Goal: Information Seeking & Learning: Learn about a topic

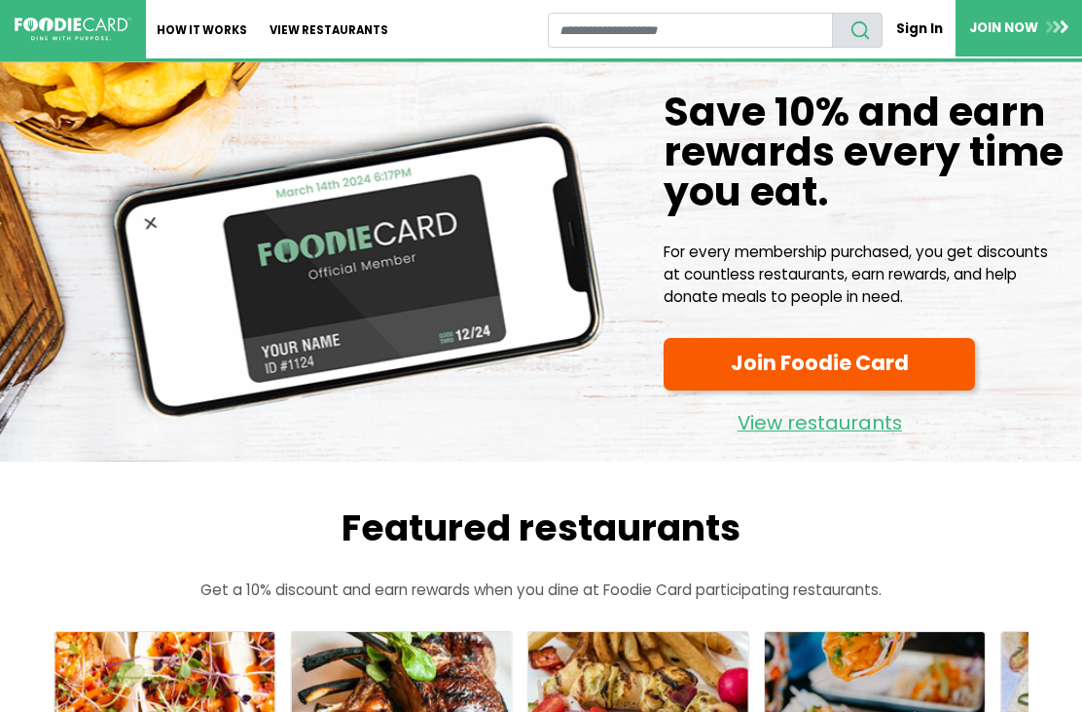
click at [356, 31] on link "View restaurants" at bounding box center [329, 29] width 141 height 58
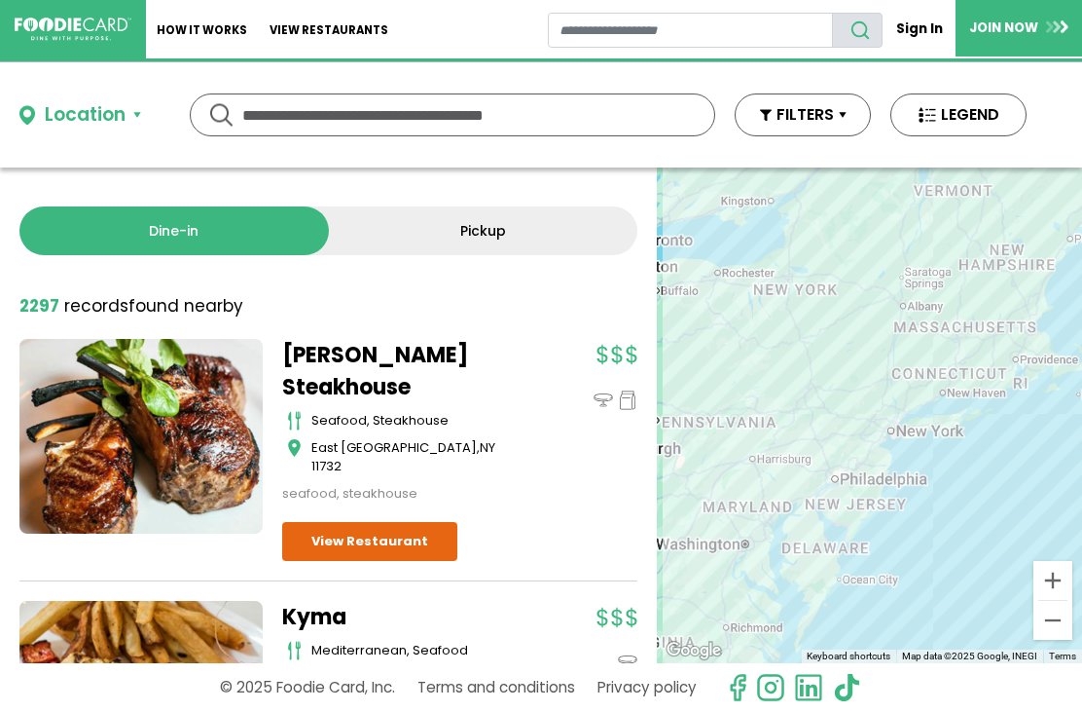
click at [116, 119] on div "Location" at bounding box center [85, 115] width 81 height 28
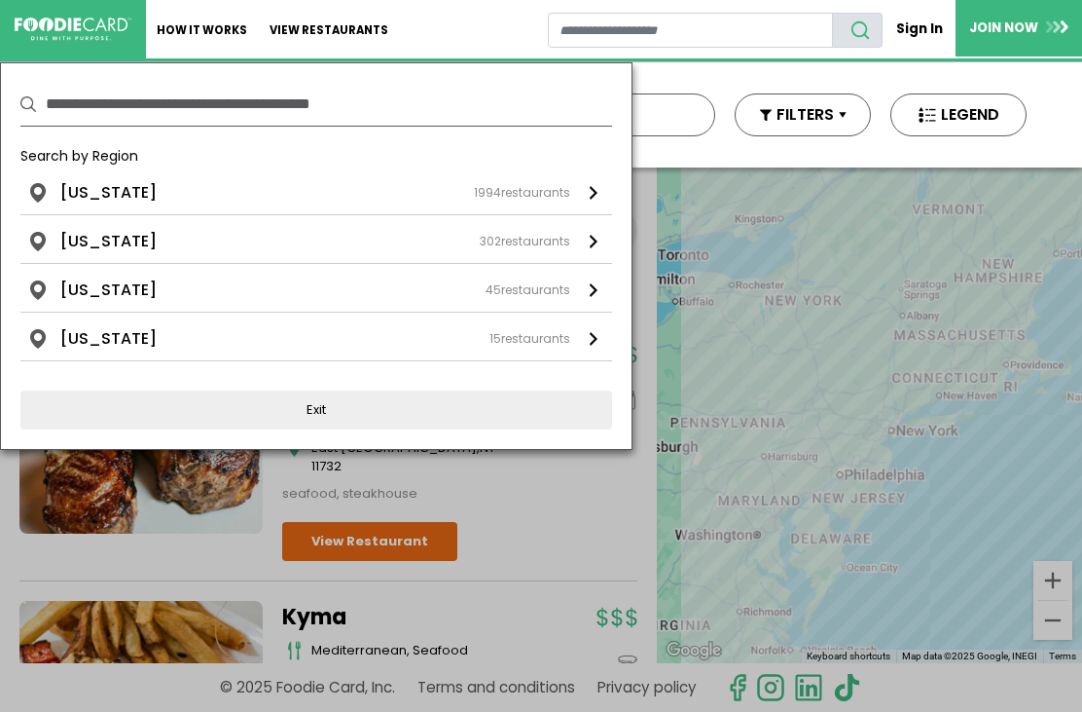
click at [173, 199] on div "New York 1994 restaurants" at bounding box center [315, 192] width 510 height 23
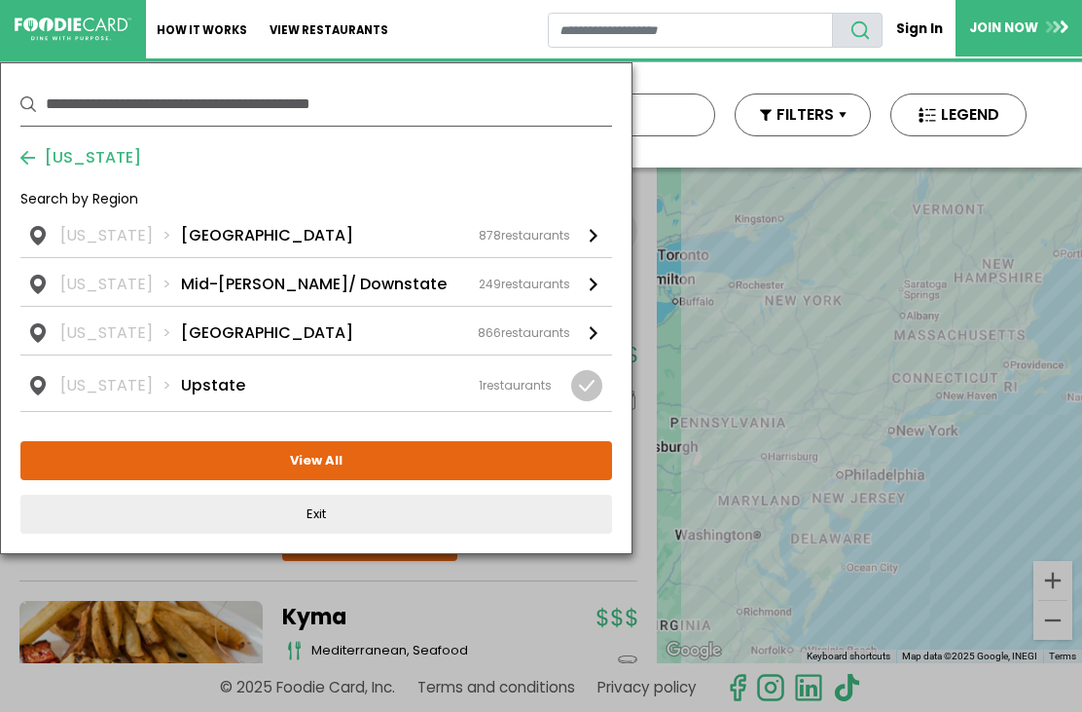
click at [248, 230] on div "New York Long Island 878 restaurants" at bounding box center [315, 235] width 510 height 23
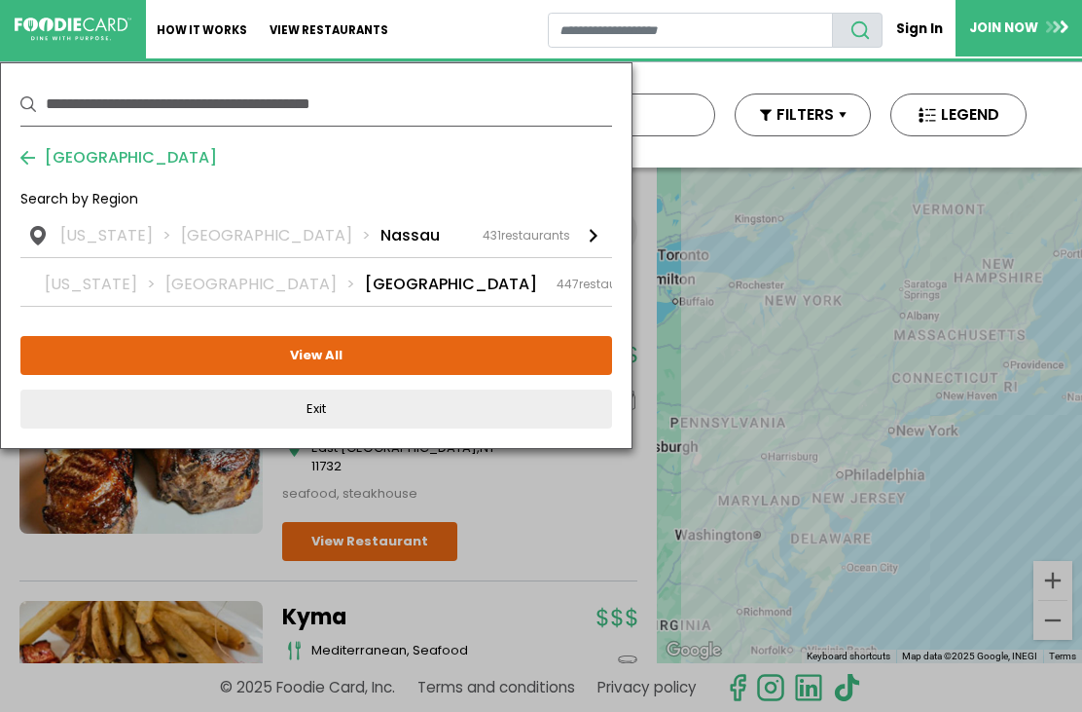
click at [345, 233] on div "New York Long Island Nassau 431 restaurants" at bounding box center [315, 235] width 510 height 23
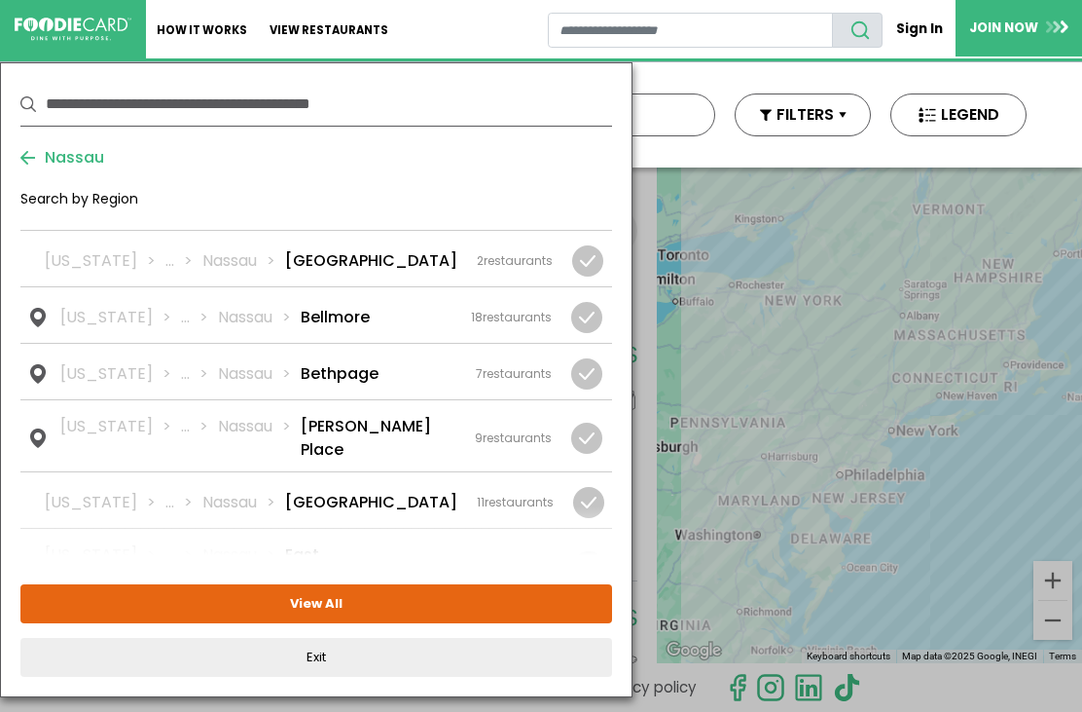
scroll to position [77, 0]
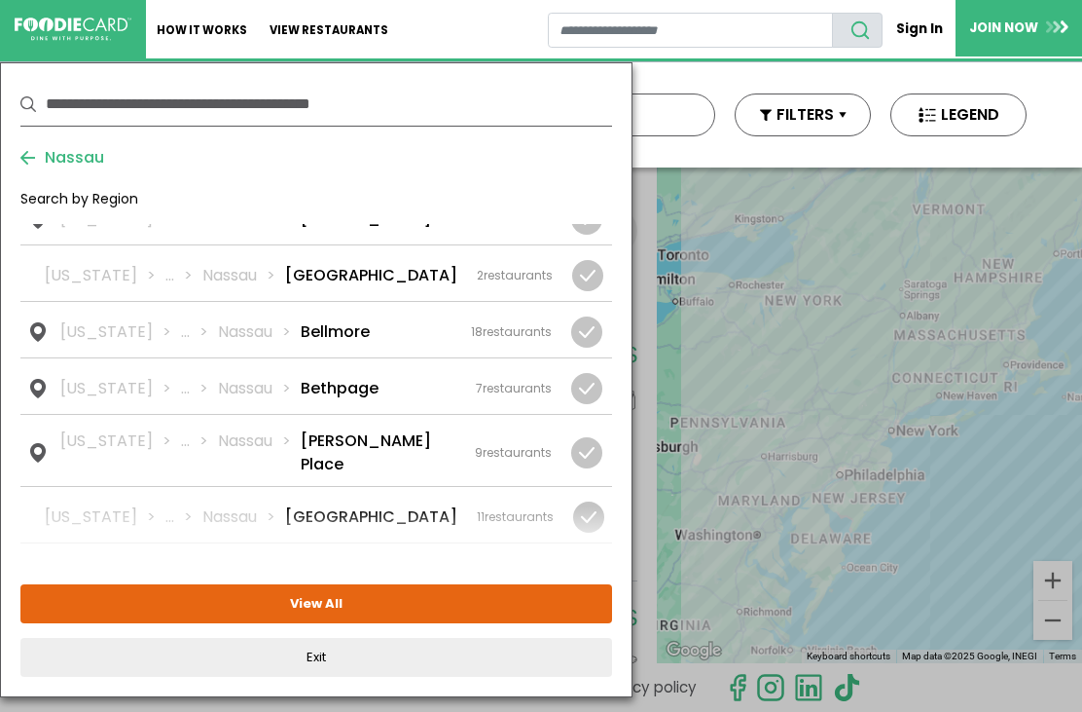
click at [379, 341] on div "New York ... Nassau Bellmore 18 restaurants" at bounding box center [306, 331] width 492 height 23
click at [367, 605] on button "View Selected ( 1 )" at bounding box center [316, 603] width 592 height 39
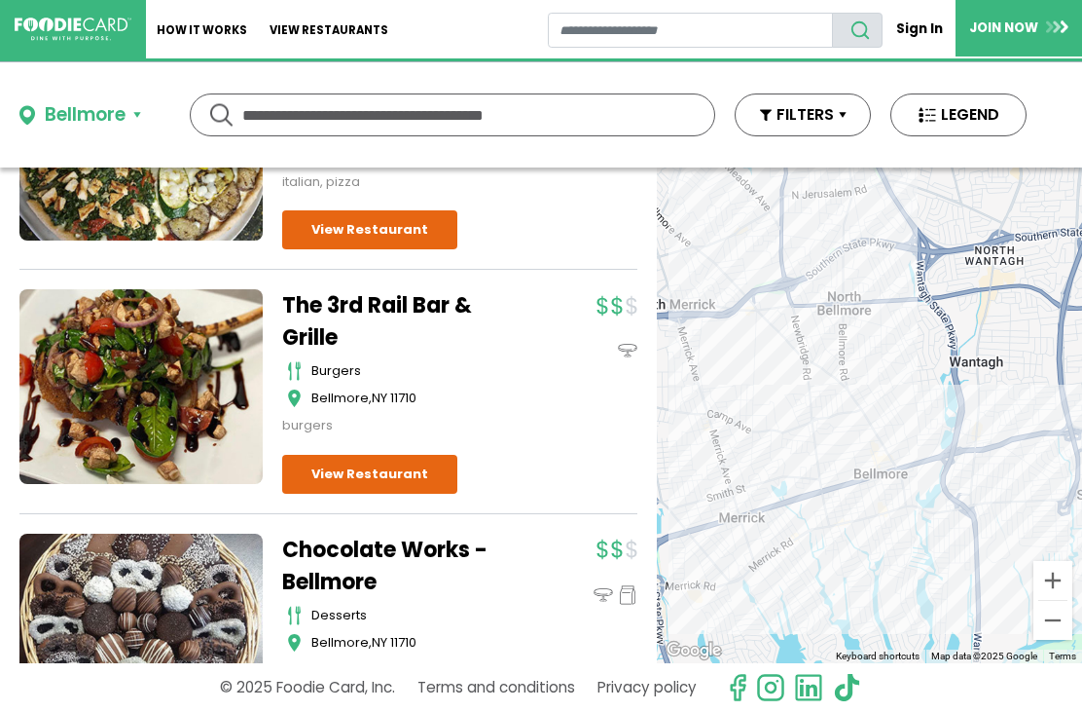
scroll to position [294, 0]
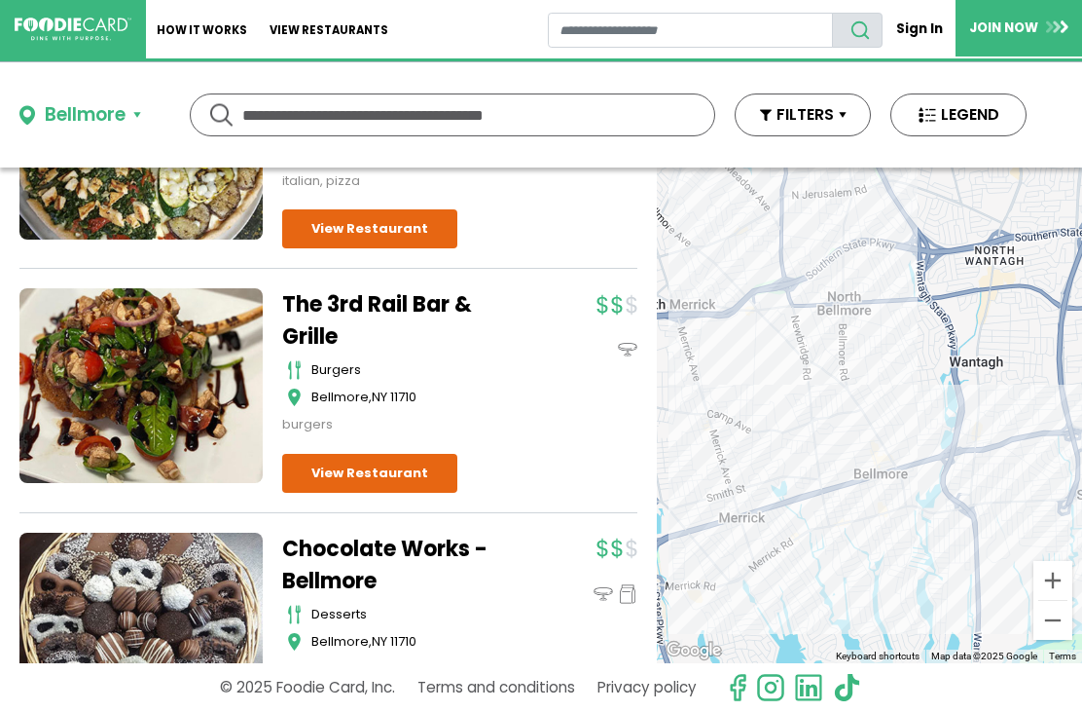
click at [390, 476] on link "View Restaurant" at bounding box center [369, 473] width 175 height 39
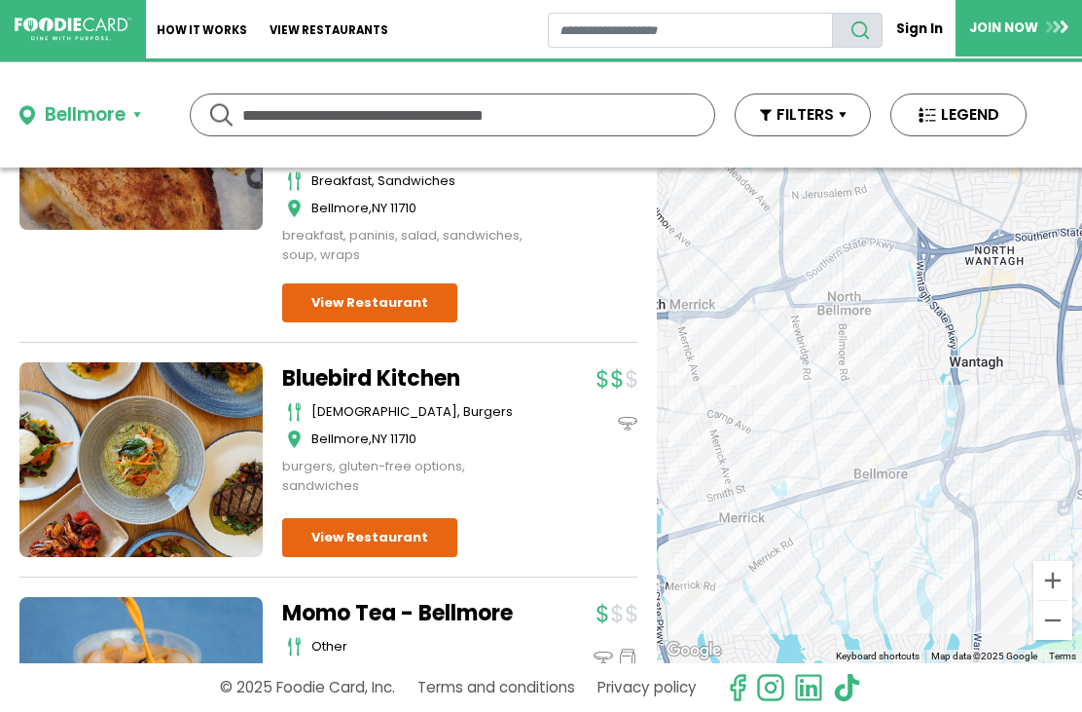
scroll to position [1533, 0]
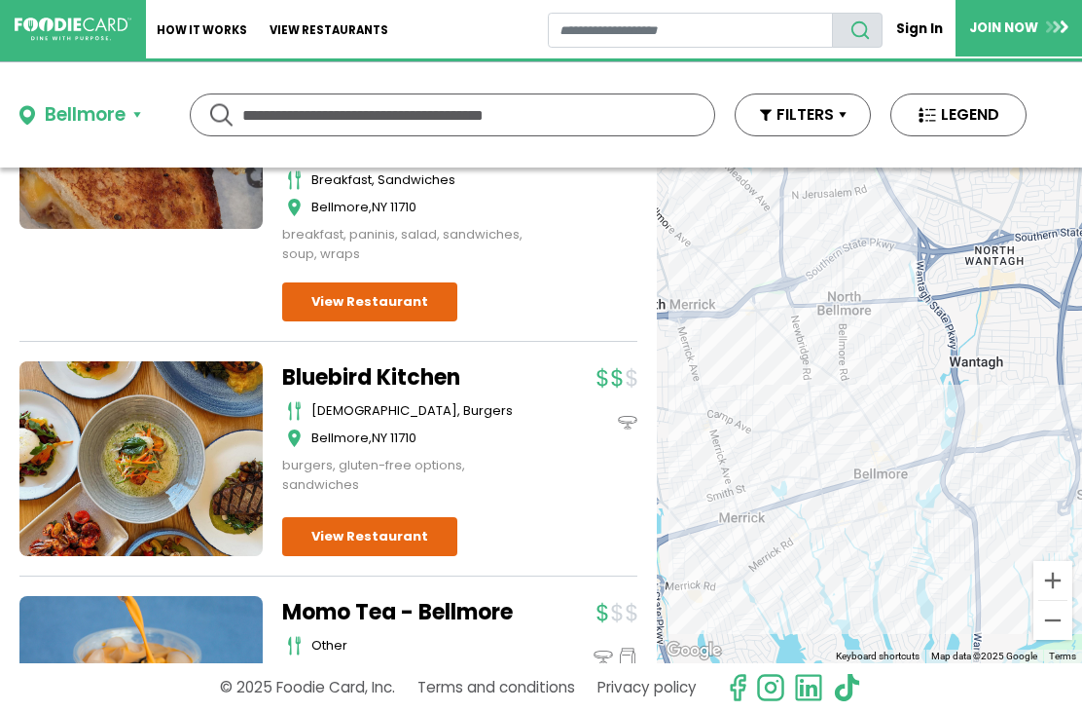
click at [398, 517] on link "View Restaurant" at bounding box center [369, 536] width 175 height 39
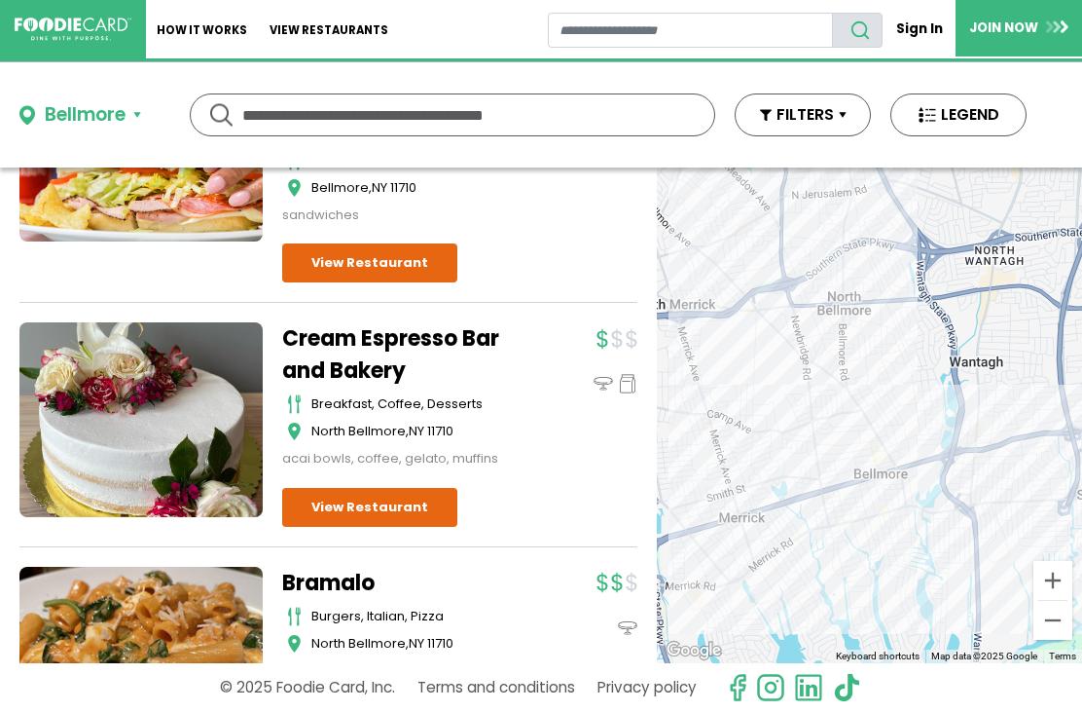
scroll to position [4103, 0]
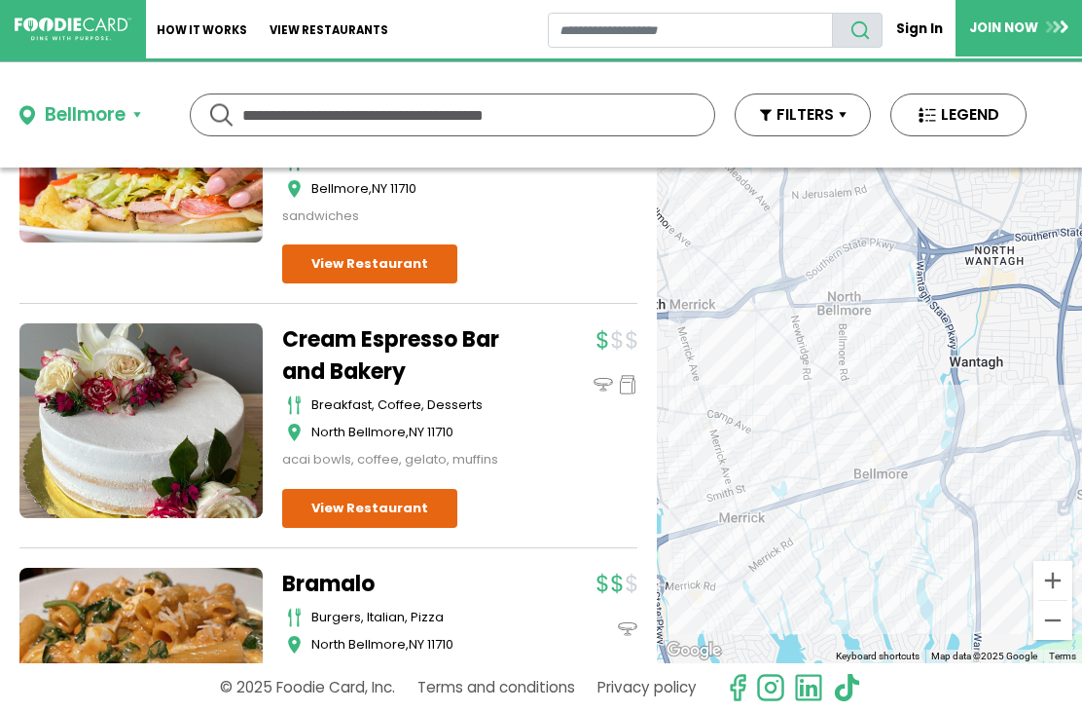
click at [124, 117] on div "Bellmore" at bounding box center [85, 115] width 81 height 28
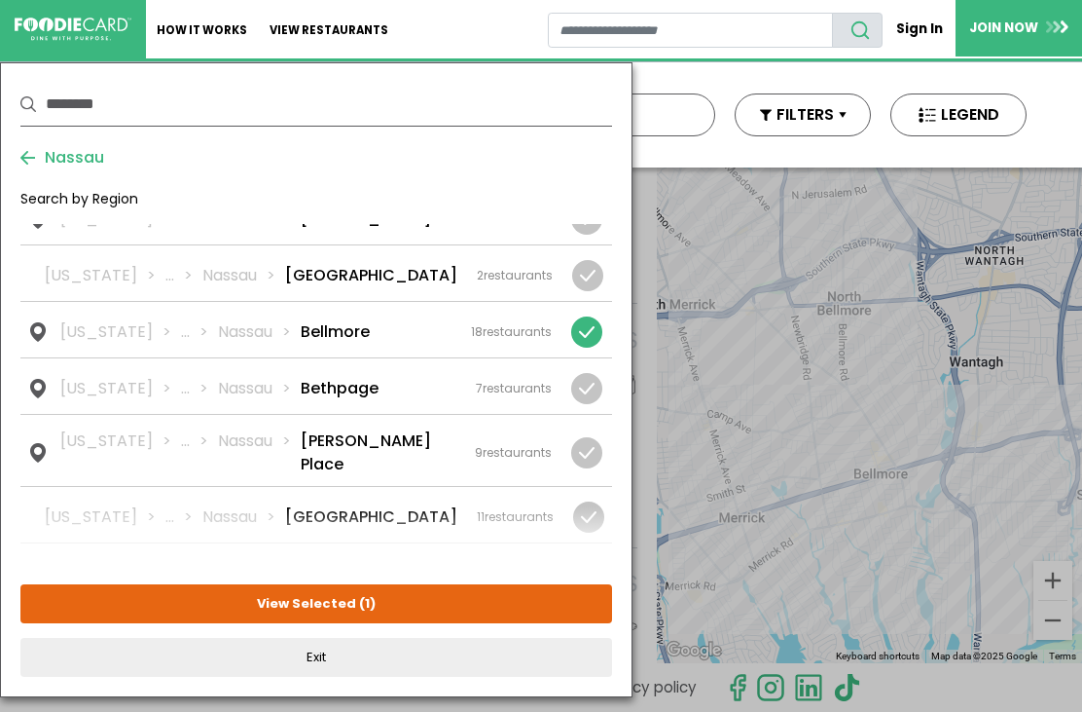
click at [583, 343] on div at bounding box center [586, 331] width 31 height 31
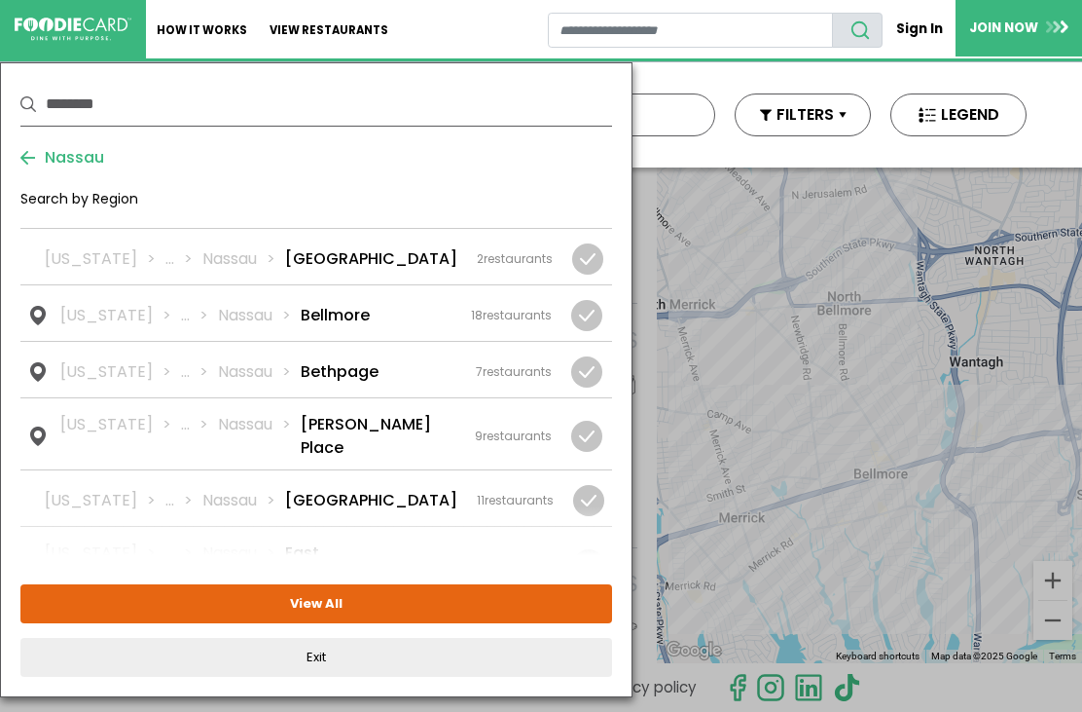
click at [349, 379] on li "Bethpage" at bounding box center [340, 371] width 78 height 23
click at [402, 605] on button "View Selected ( 1 )" at bounding box center [316, 603] width 592 height 39
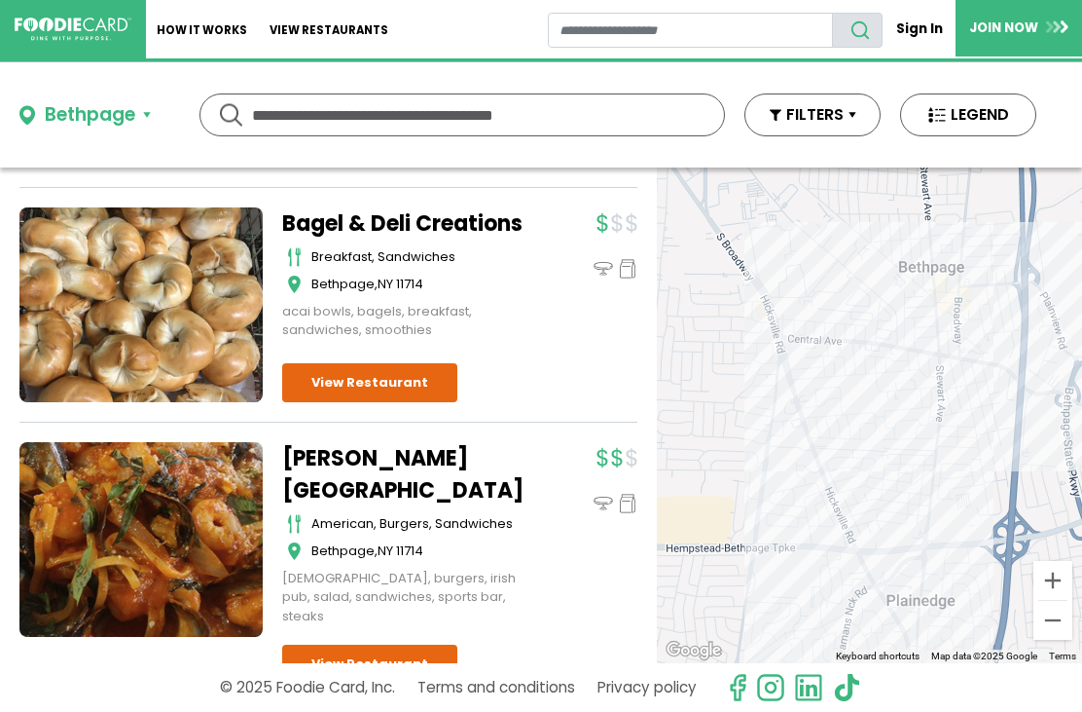
scroll to position [963, 0]
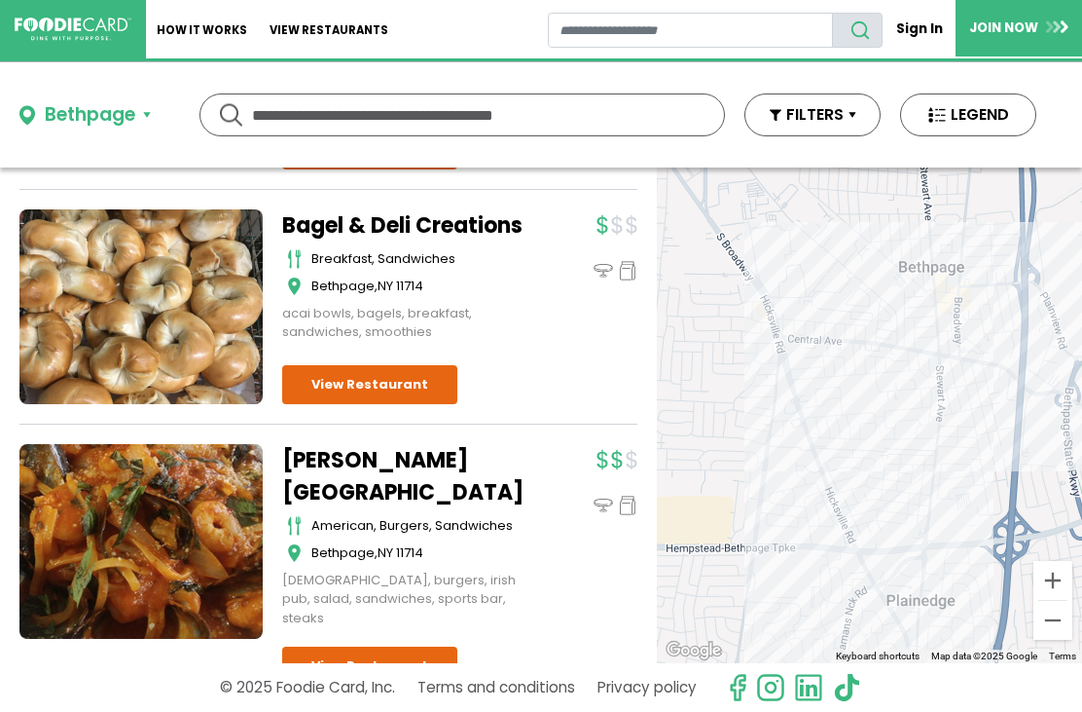
click at [397, 646] on link "View Restaurant" at bounding box center [369, 665] width 175 height 39
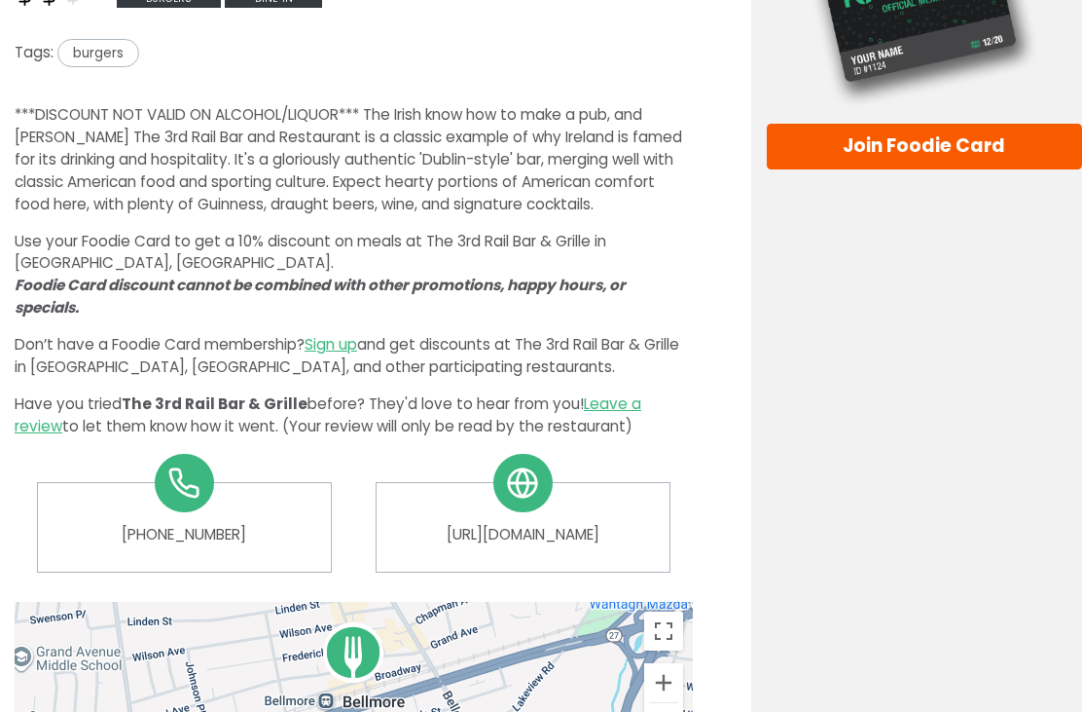
scroll to position [510, 0]
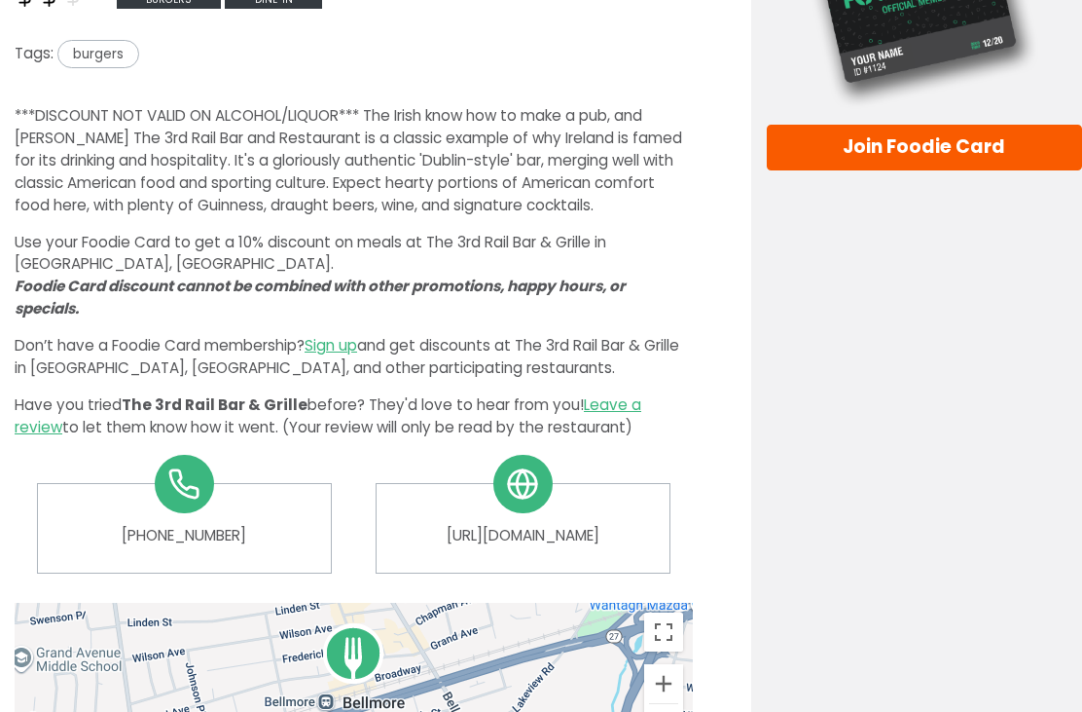
click at [574, 532] on link "https://www.the3rdrailbarandgrill.com" at bounding box center [522, 536] width 263 height 22
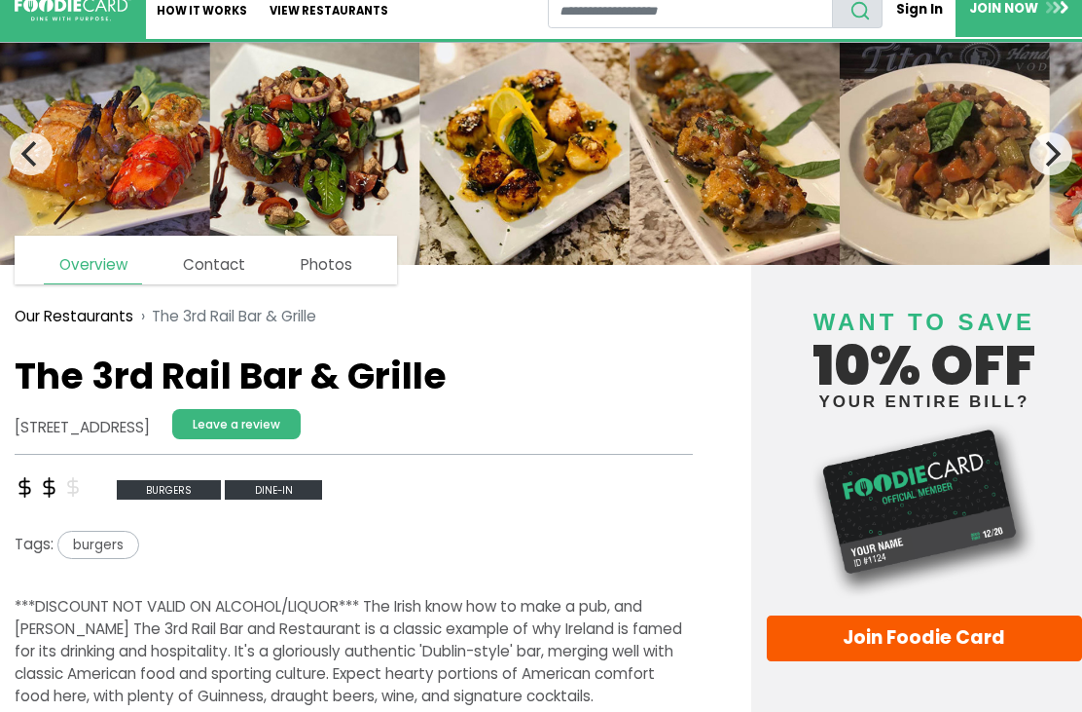
scroll to position [0, 0]
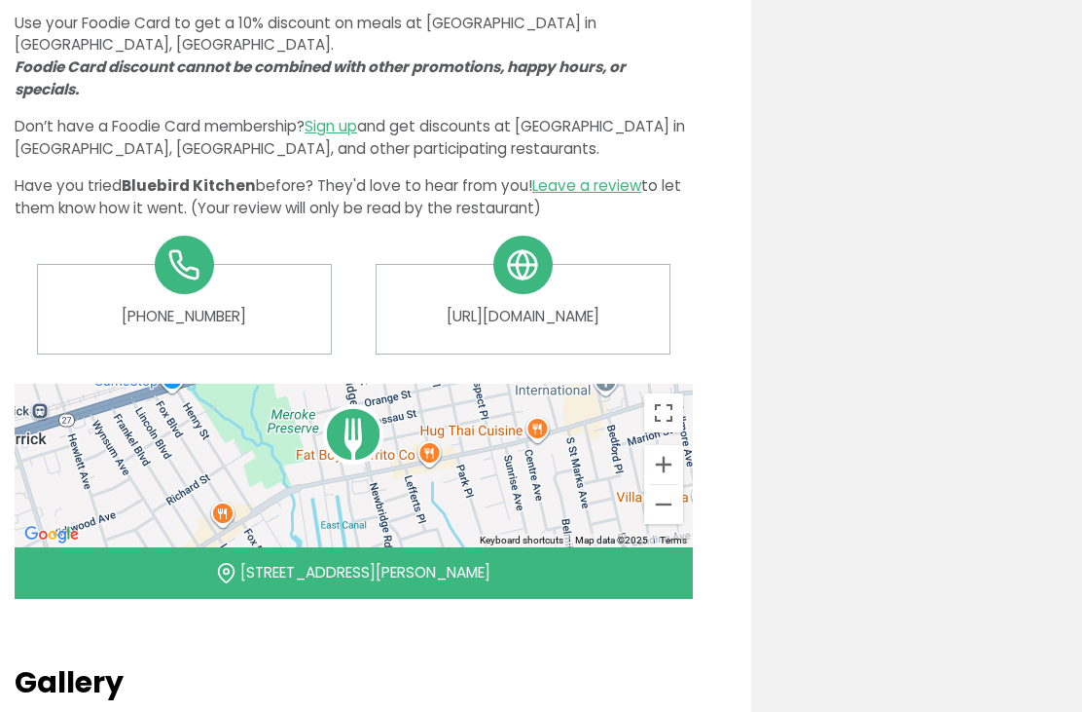
scroll to position [728, 0]
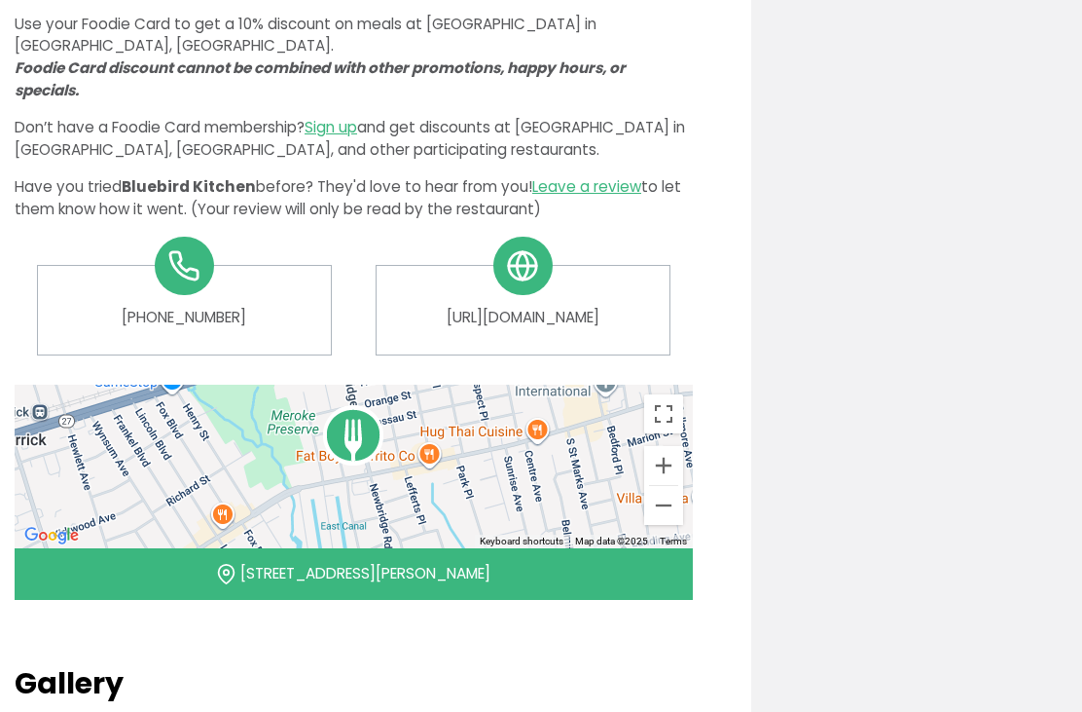
click at [598, 307] on link "https://www.bluebirdkitchenli.com" at bounding box center [522, 318] width 263 height 22
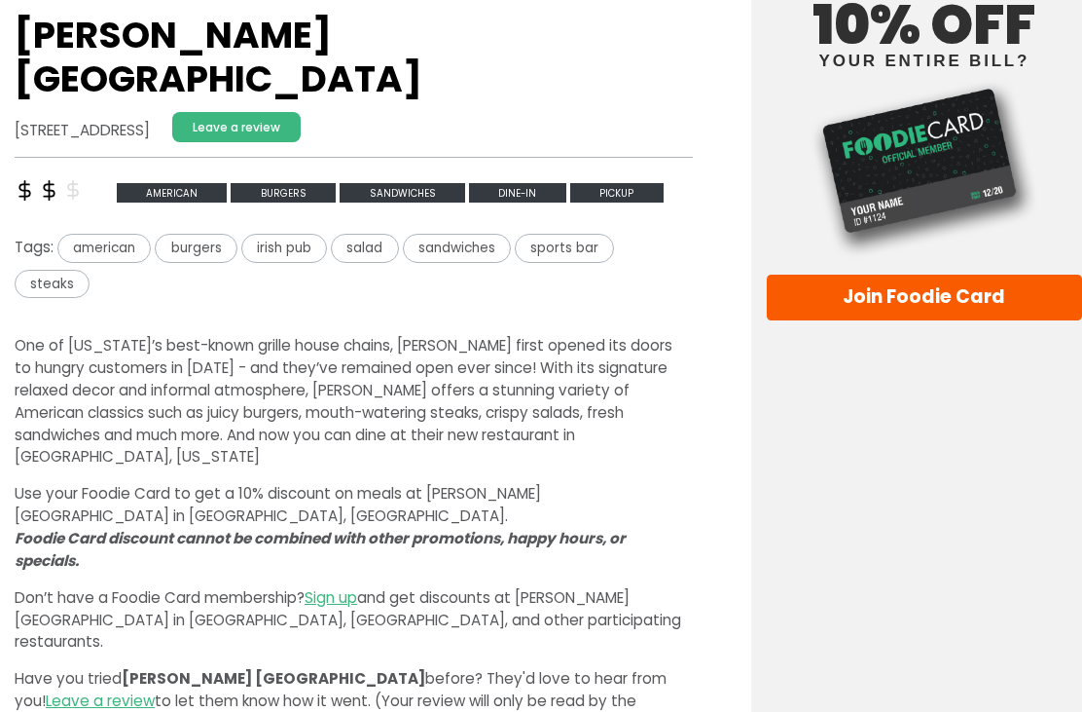
scroll to position [364, 0]
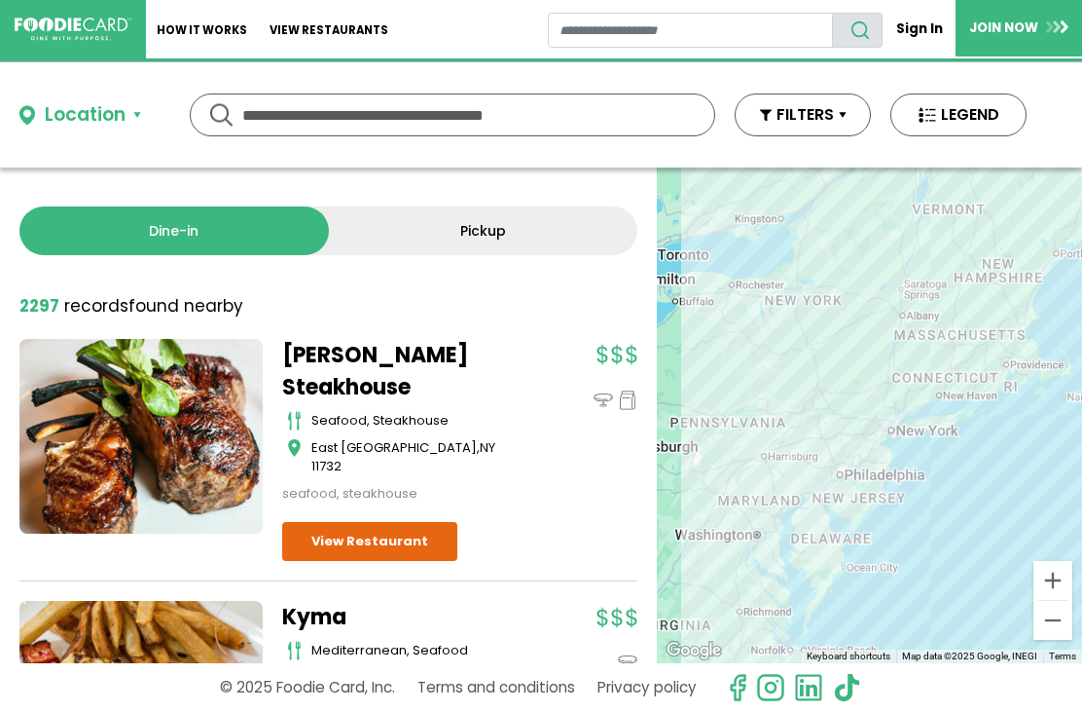
click at [110, 122] on div "Location" at bounding box center [85, 115] width 81 height 28
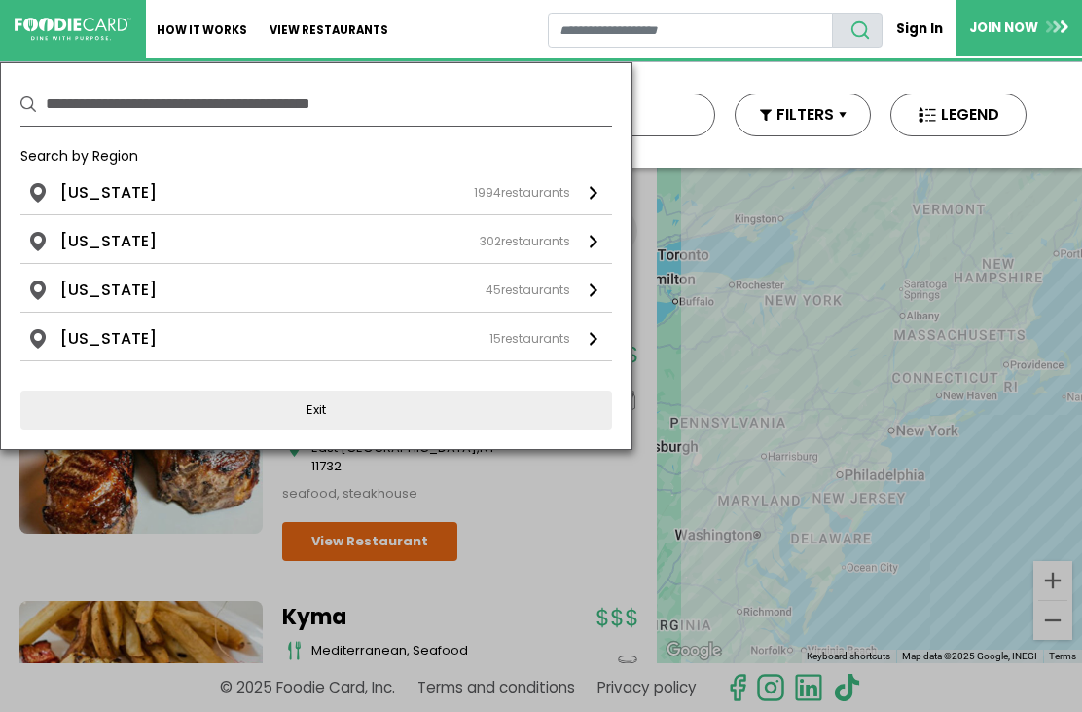
click at [145, 200] on div "[US_STATE] 1994 restaurants" at bounding box center [315, 192] width 510 height 23
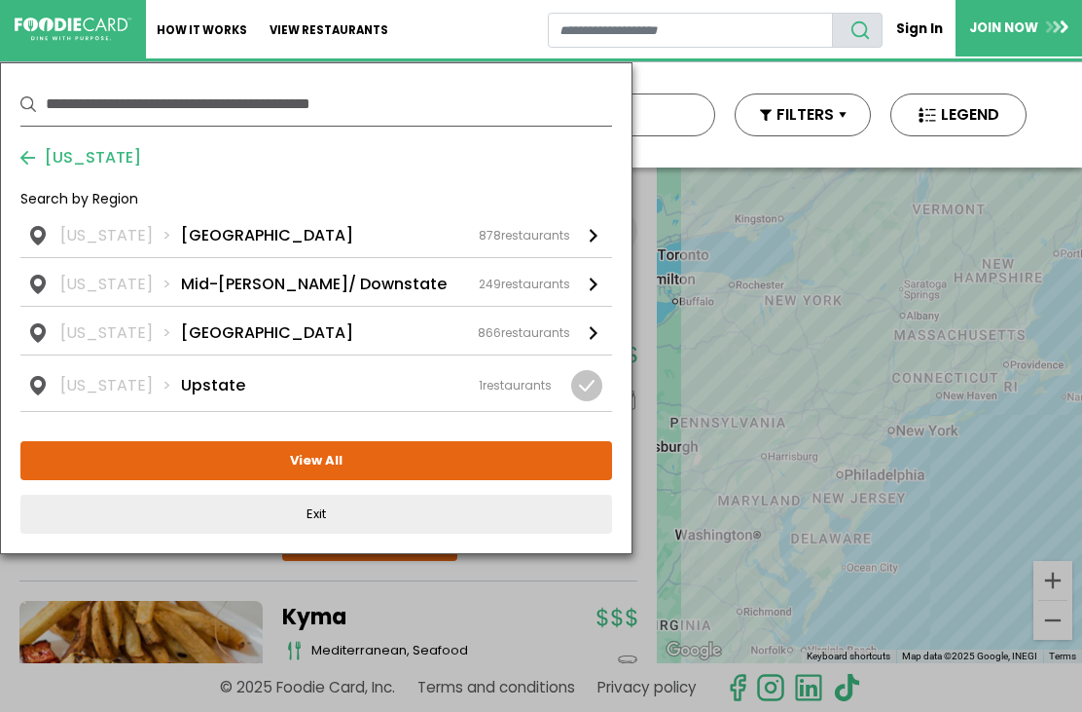
click at [249, 238] on div "[US_STATE] [GEOGRAPHIC_DATA] 878 restaurants" at bounding box center [315, 235] width 510 height 23
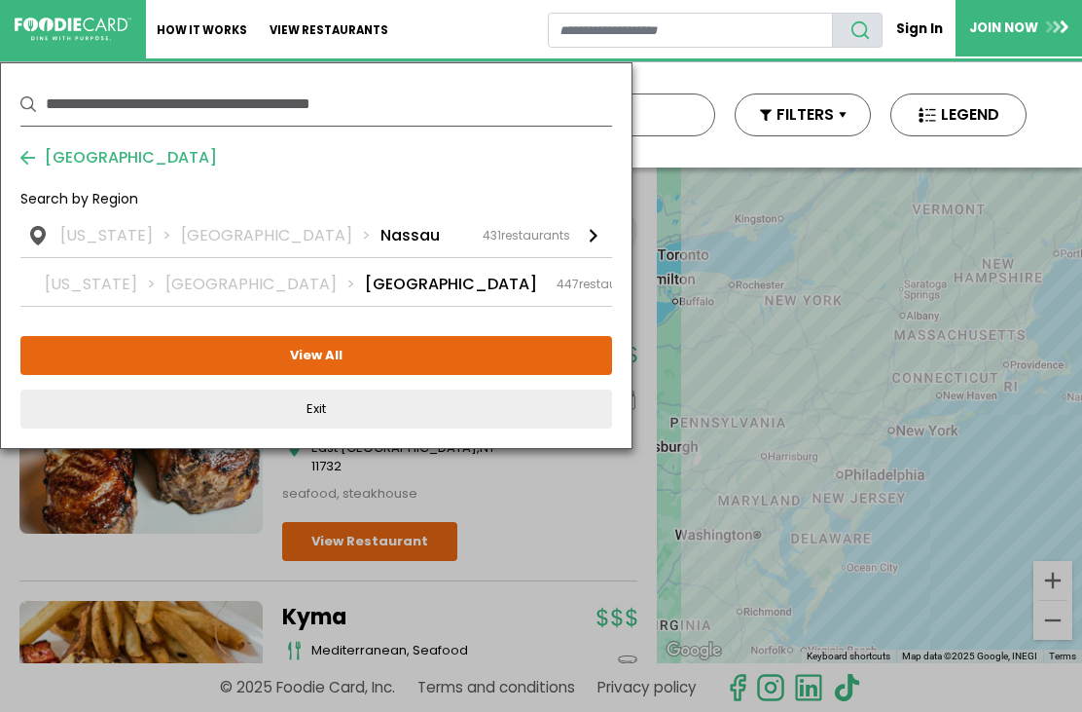
click at [381, 232] on li "Nassau" at bounding box center [410, 235] width 59 height 23
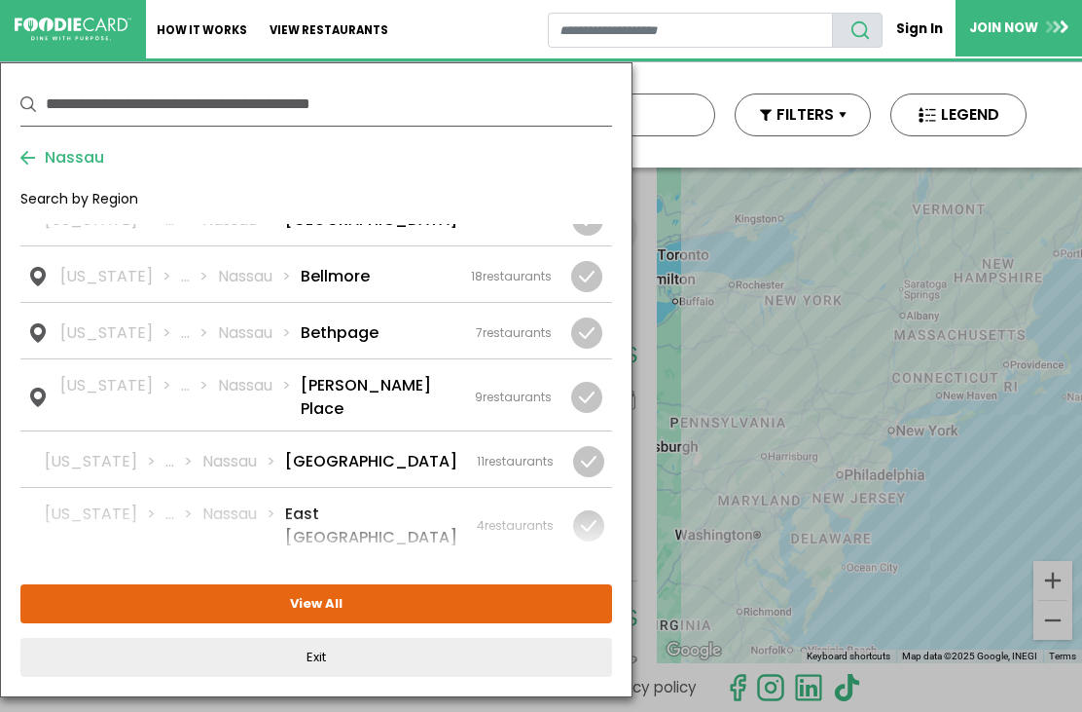
scroll to position [130, 0]
click at [390, 338] on div "[US_STATE] ... [GEOGRAPHIC_DATA] Bethpage 7 restaurants" at bounding box center [306, 334] width 492 height 23
click at [402, 605] on button "View Selected ( 1 )" at bounding box center [316, 603] width 592 height 39
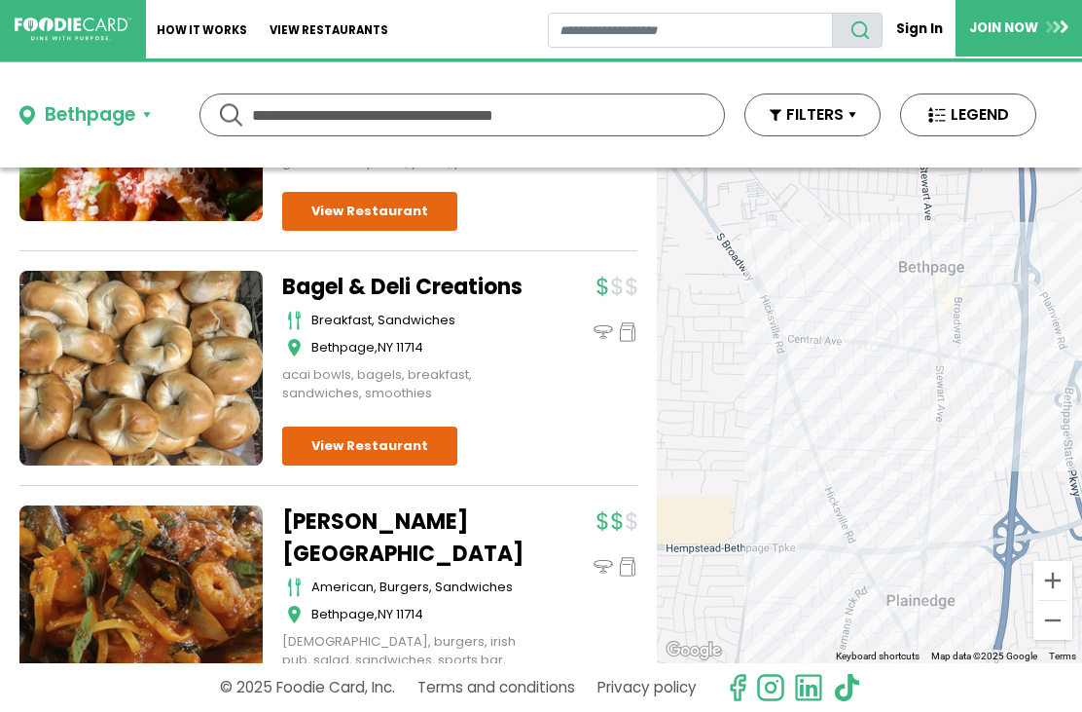
click at [118, 114] on div "Bethpage" at bounding box center [90, 115] width 91 height 28
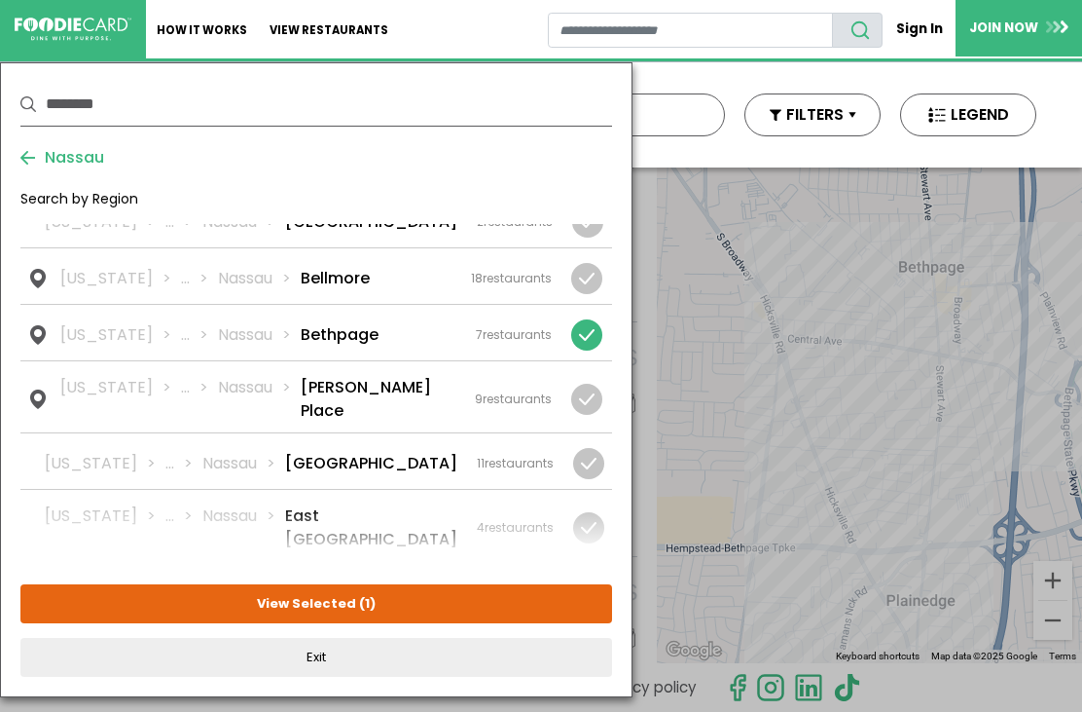
scroll to position [829, 0]
click at [581, 339] on div at bounding box center [586, 334] width 31 height 31
